Goal: Task Accomplishment & Management: Manage account settings

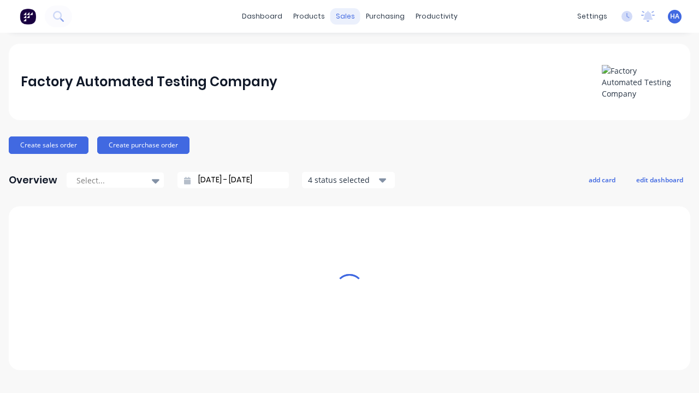
click at [345, 16] on div "sales" at bounding box center [346, 16] width 30 height 16
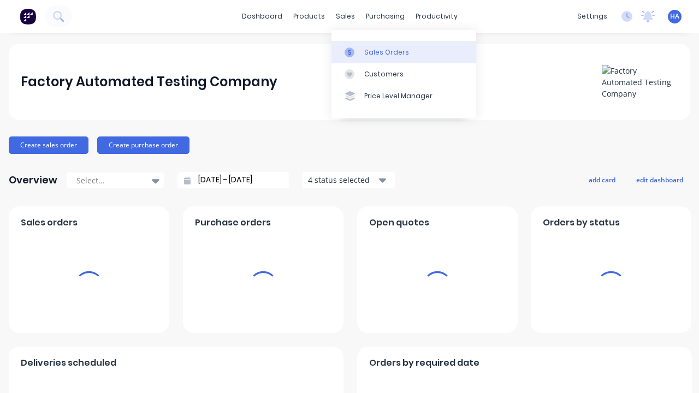
click at [404, 52] on div "Sales Orders" at bounding box center [386, 53] width 45 height 10
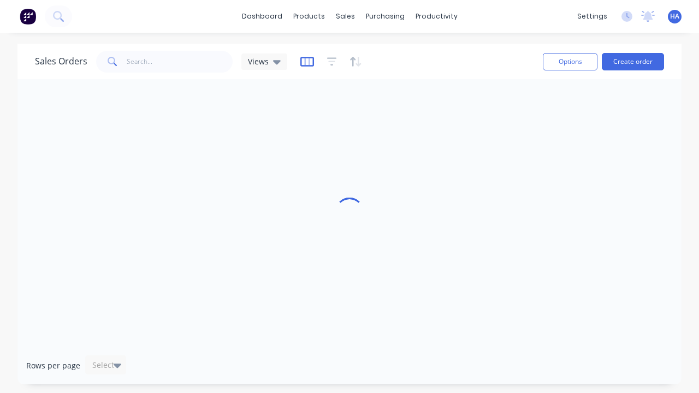
click at [305, 61] on icon "button" at bounding box center [307, 61] width 14 height 11
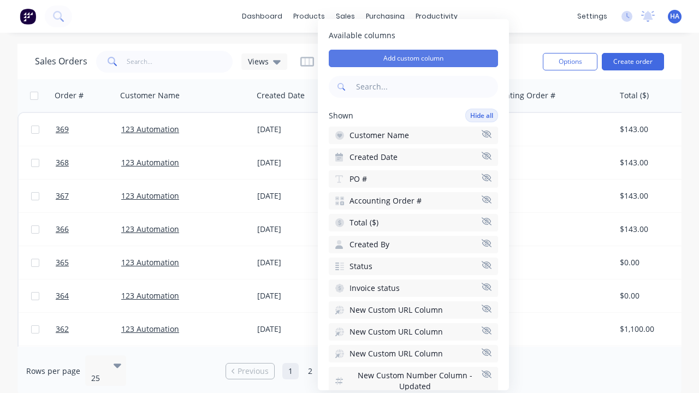
click at [414, 58] on button "Add custom column" at bounding box center [413, 58] width 169 height 17
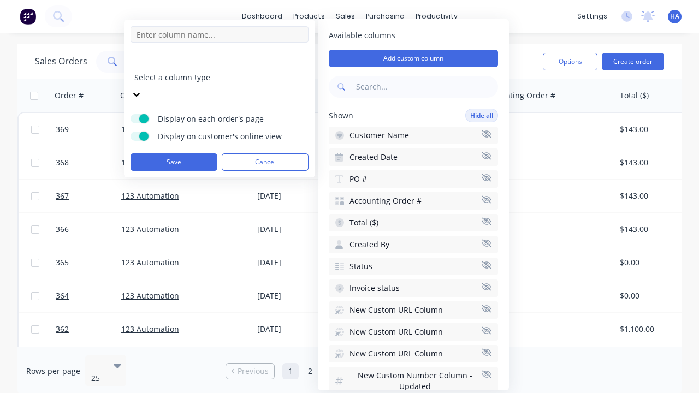
click at [220, 34] on input at bounding box center [220, 34] width 178 height 16
type input "New Custom Email Column"
click at [211, 63] on div at bounding box center [212, 63] width 157 height 14
click at [174, 154] on button "Save" at bounding box center [174, 162] width 87 height 17
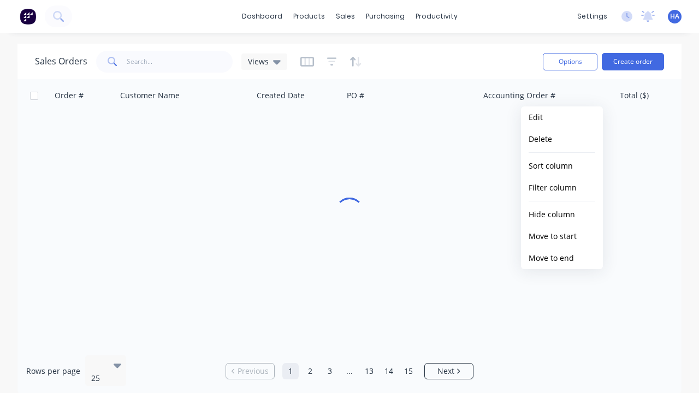
scroll to position [0, 1185]
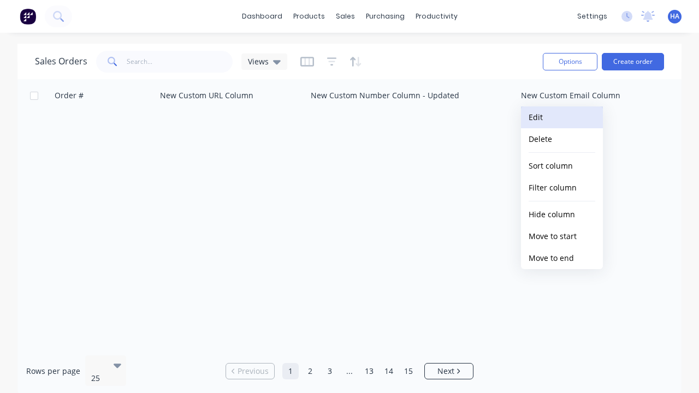
click at [562, 117] on button "Edit" at bounding box center [562, 118] width 82 height 22
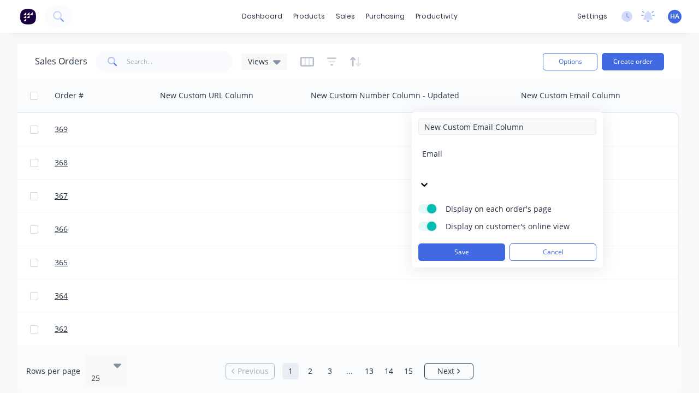
click at [508, 127] on input "New Custom Email Column" at bounding box center [507, 127] width 178 height 16
type input "New Custom Email Column - Updated"
click at [462, 244] on button "Save" at bounding box center [461, 252] width 87 height 17
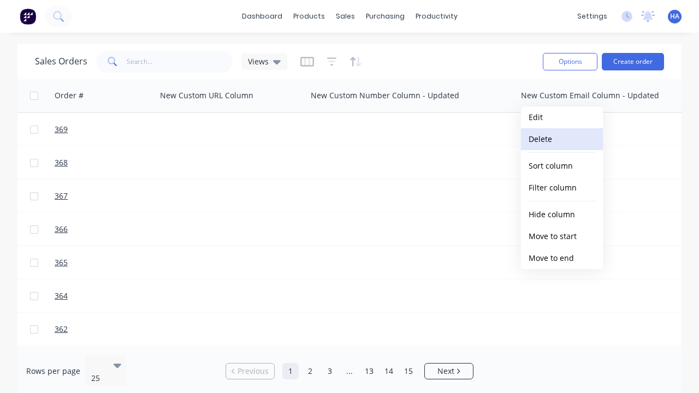
click at [562, 139] on button "Delete" at bounding box center [562, 139] width 82 height 22
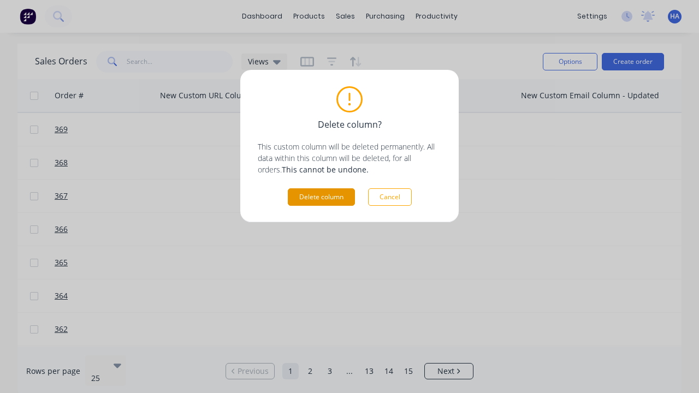
click at [321, 197] on button "Delete column" at bounding box center [321, 196] width 67 height 17
